Goal: Find specific page/section: Find specific page/section

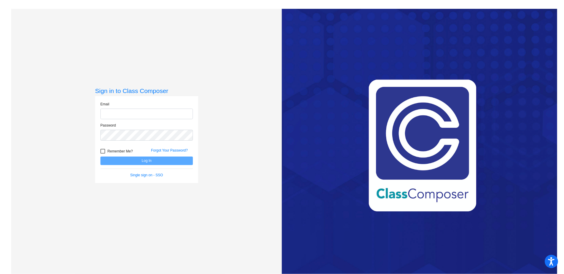
type input "[EMAIL_ADDRESS][DOMAIN_NAME]"
click at [167, 159] on button "Log In" at bounding box center [147, 161] width 93 height 9
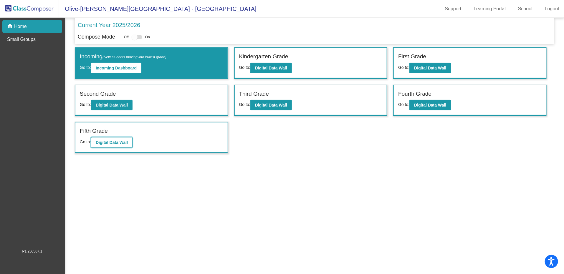
click at [131, 139] on button "Digital Data Wall" at bounding box center [112, 142] width 42 height 11
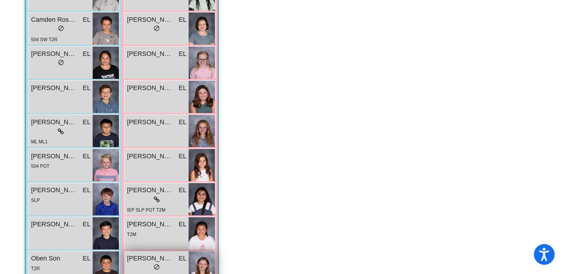
scroll to position [465, 0]
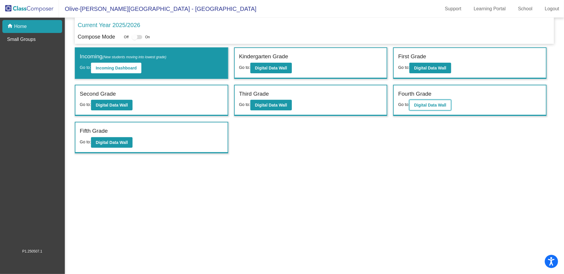
click at [448, 105] on button "Digital Data Wall" at bounding box center [431, 105] width 42 height 11
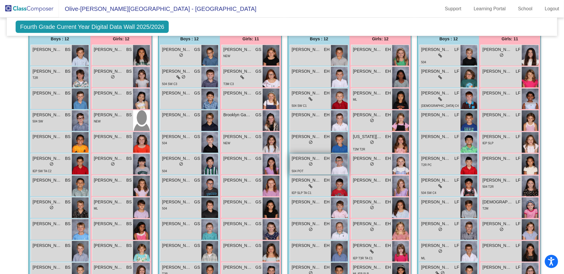
scroll to position [118, 0]
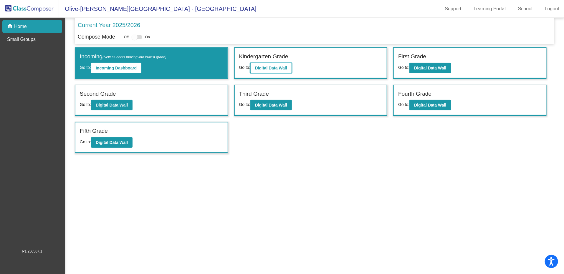
click at [272, 67] on b "Digital Data Wall" at bounding box center [271, 68] width 32 height 5
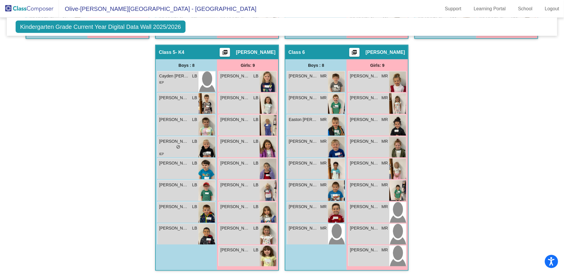
scroll to position [357, 0]
